Goal: Communication & Community: Answer question/provide support

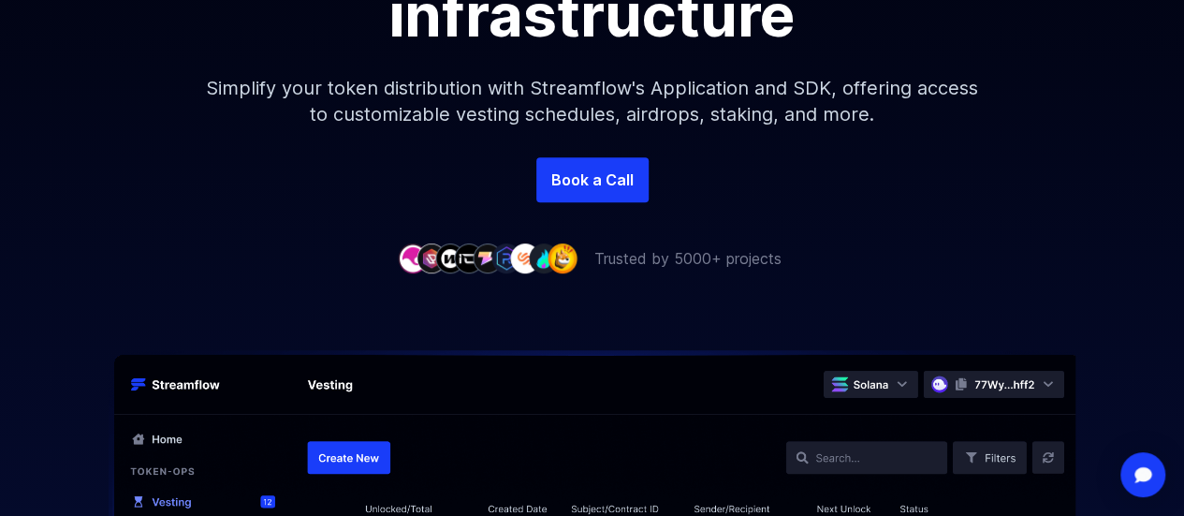
scroll to position [749, 0]
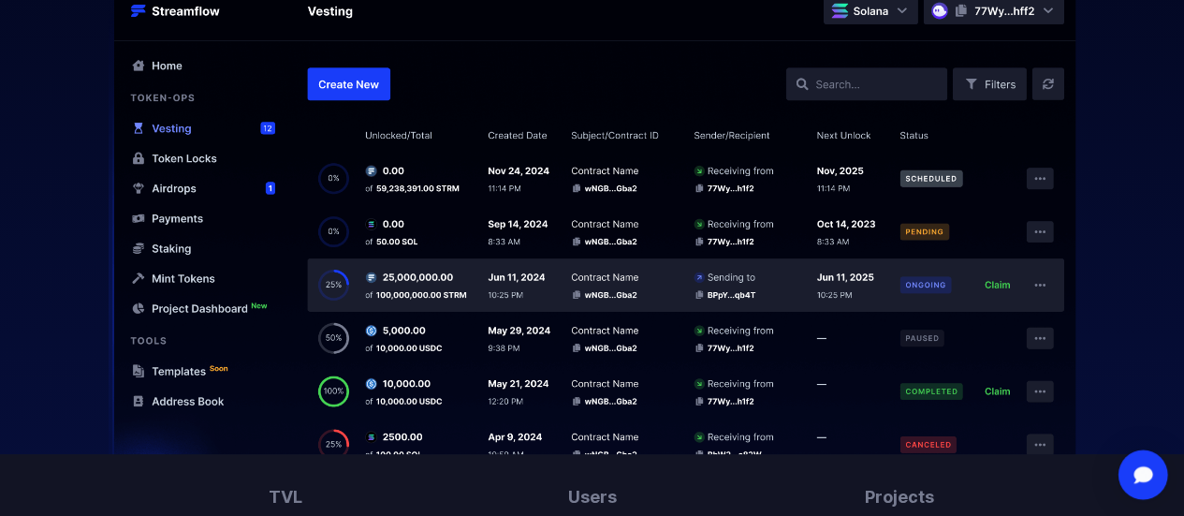
click at [1129, 482] on div "Open Intercom Messenger" at bounding box center [1144, 475] width 50 height 50
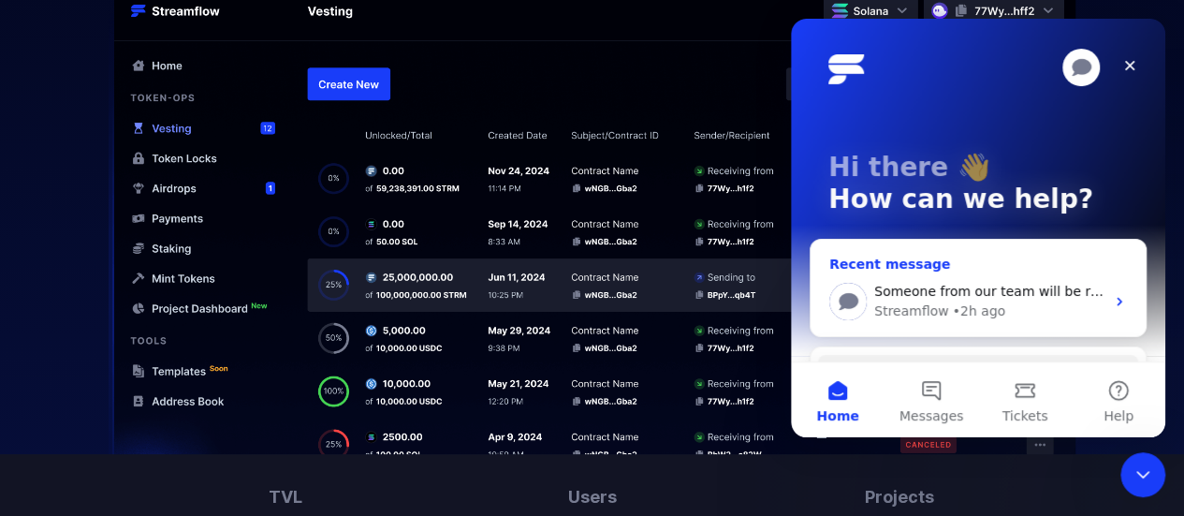
scroll to position [0, 0]
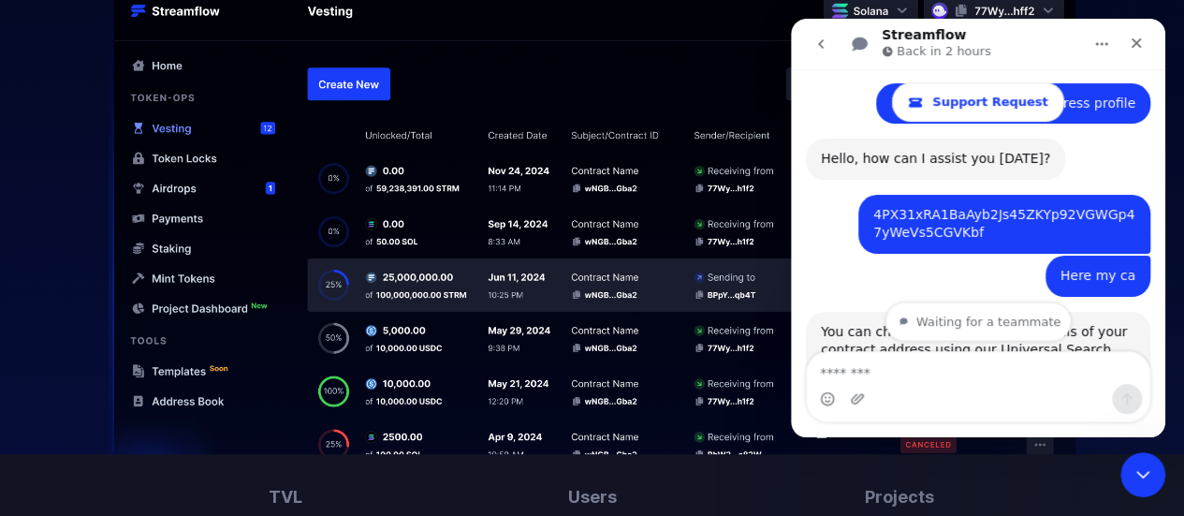
scroll to position [277, 0]
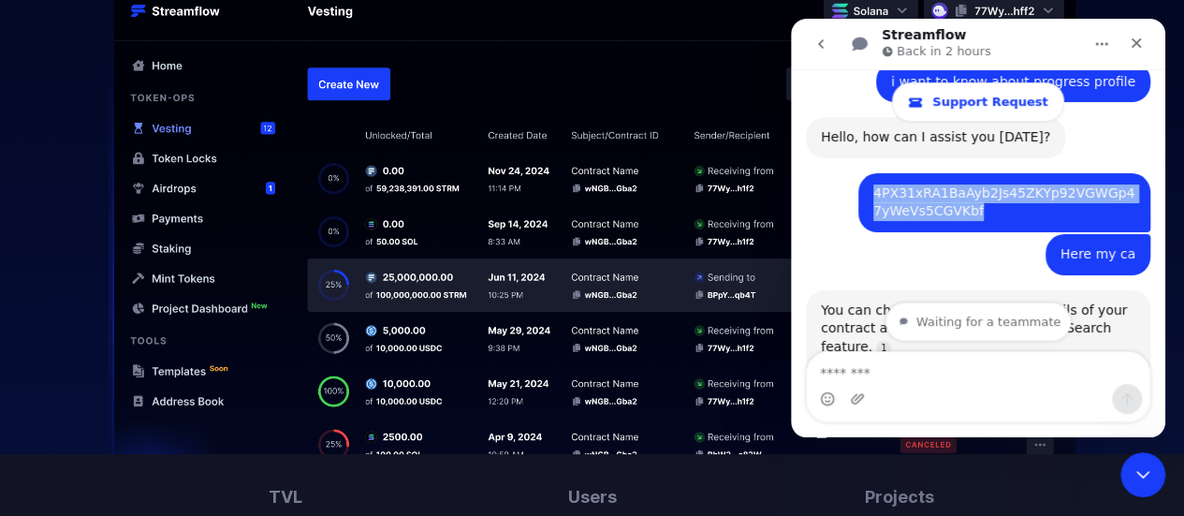
drag, startPoint x: 953, startPoint y: 210, endPoint x: 843, endPoint y: 182, distance: 113.1
click at [843, 182] on div "4PX31xRA1BaAyb2Js45ZKYp92VGWGp47yWeVs5CGVKbf • 2h ago" at bounding box center [978, 203] width 345 height 61
copy div "4PX31xRA1BaAyb2Js45ZKYp92VGWGp47yWeVs5CGVKbf"
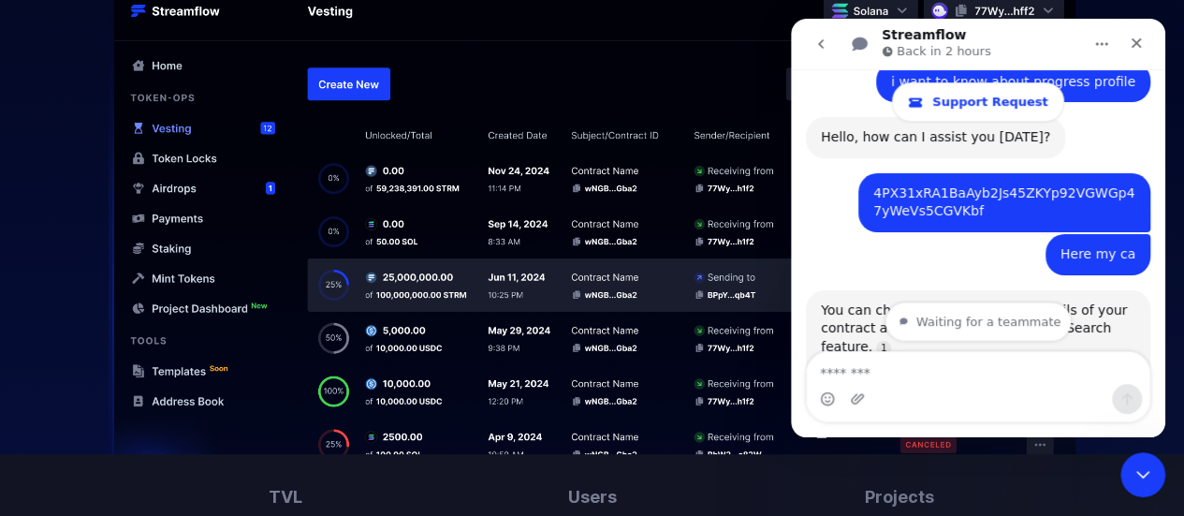
click at [904, 390] on div "Intercom messenger" at bounding box center [978, 399] width 343 height 30
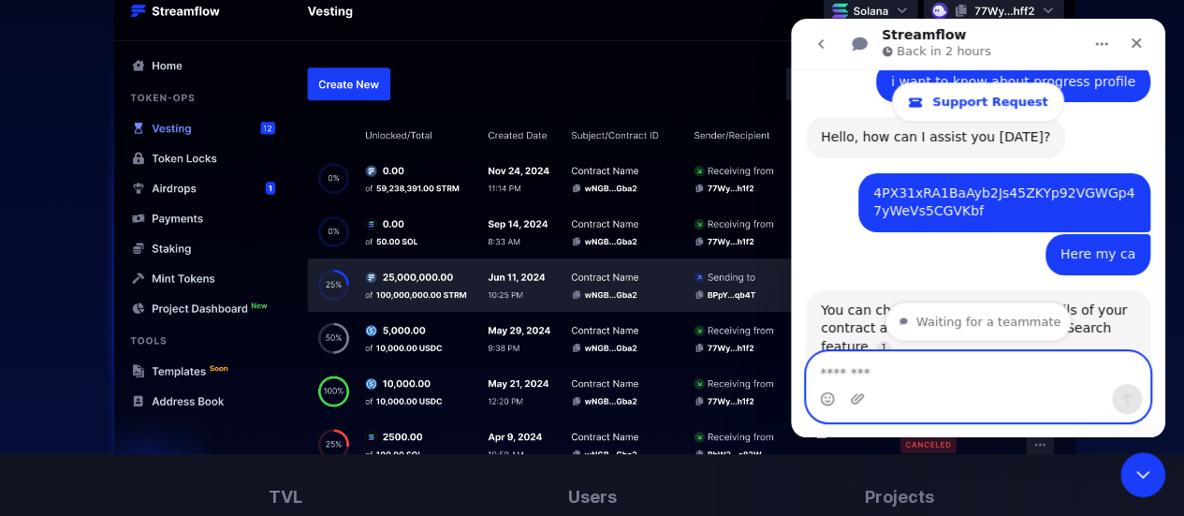
click at [916, 358] on textarea "Message…" at bounding box center [978, 368] width 343 height 32
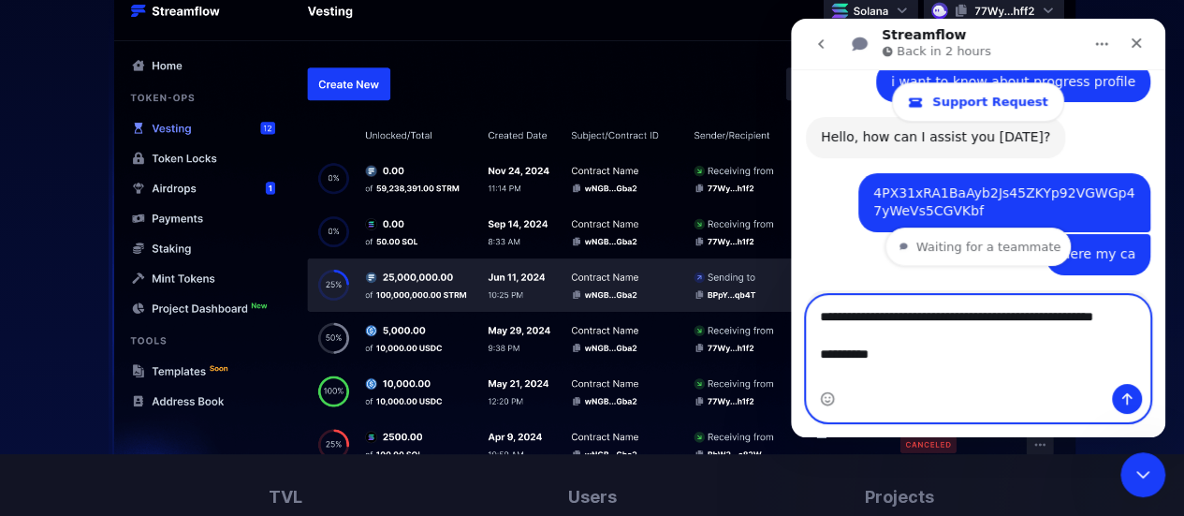
paste textarea "**********"
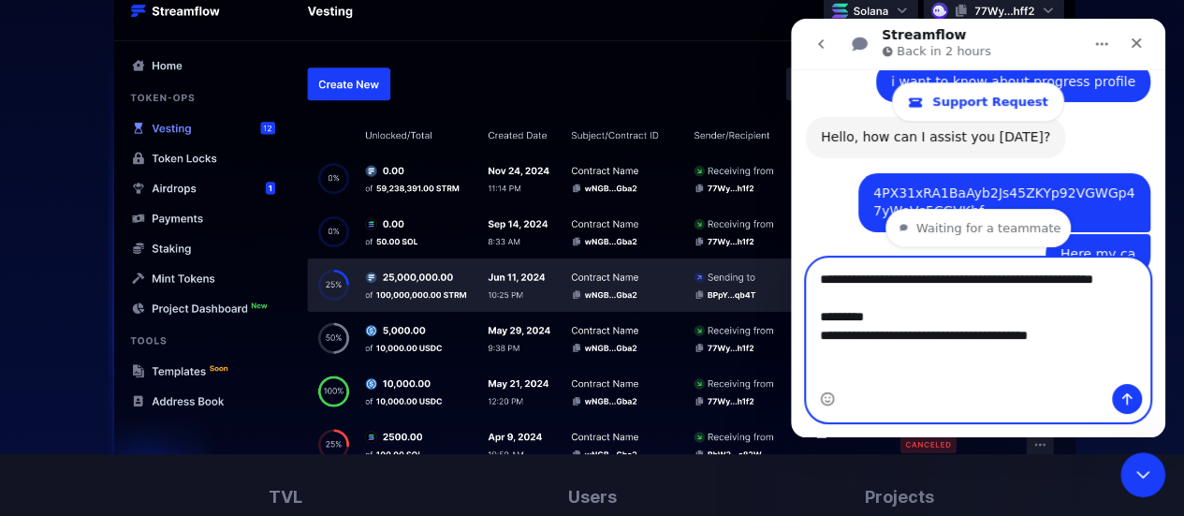
type textarea "**********"
drag, startPoint x: 1121, startPoint y: 398, endPoint x: 1113, endPoint y: 385, distance: 15.1
click at [1121, 398] on icon "Send a message…" at bounding box center [1127, 398] width 15 height 15
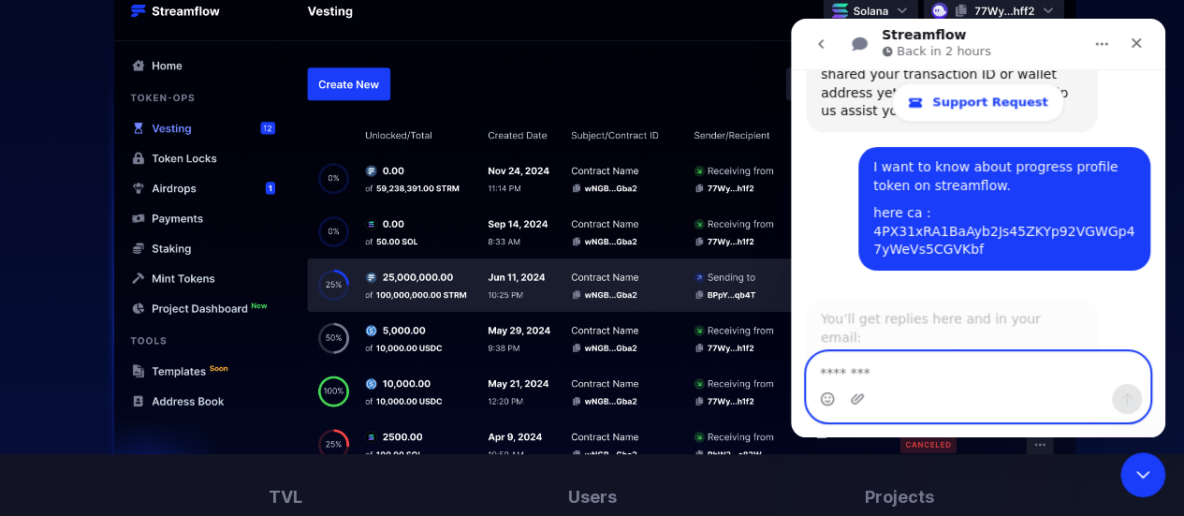
scroll to position [1378, 0]
